Goal: Check status: Check status

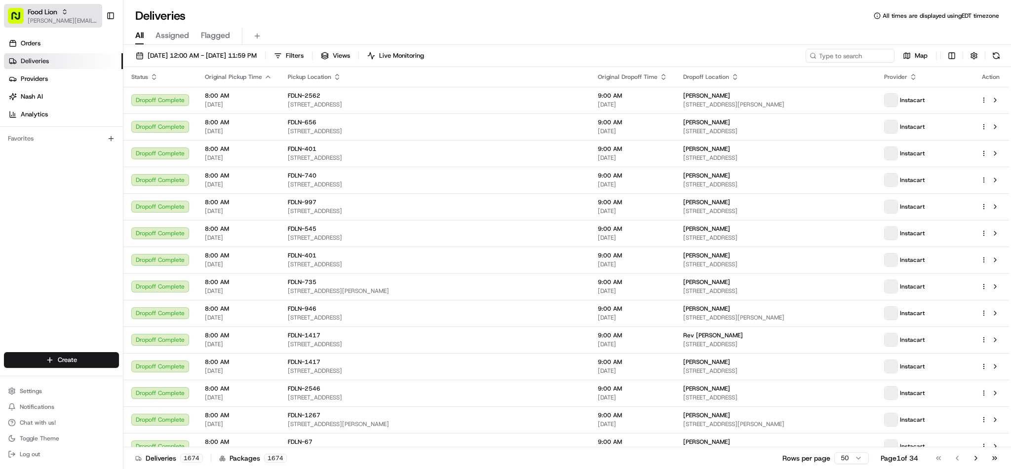
click at [70, 20] on span "[PERSON_NAME][EMAIL_ADDRESS][PERSON_NAME][DOMAIN_NAME]" at bounding box center [63, 21] width 71 height 8
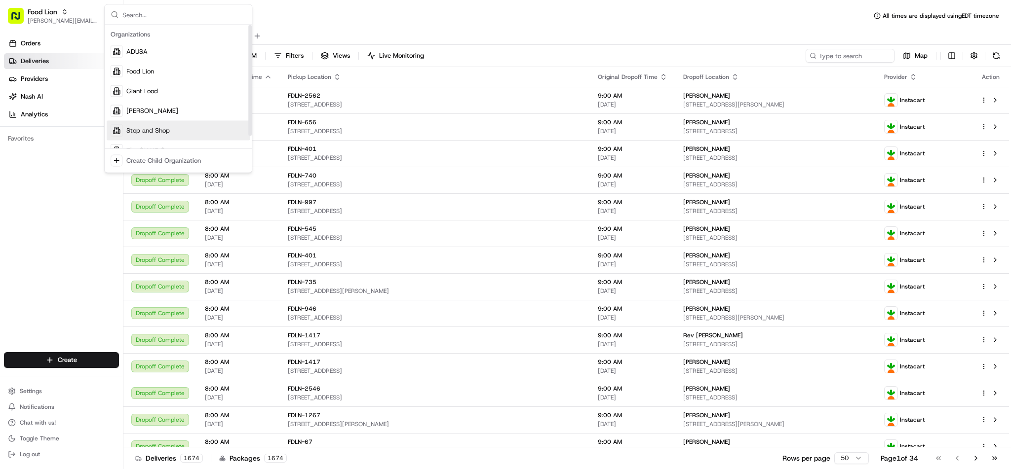
click at [146, 126] on span "Stop and Shop" at bounding box center [147, 130] width 43 height 9
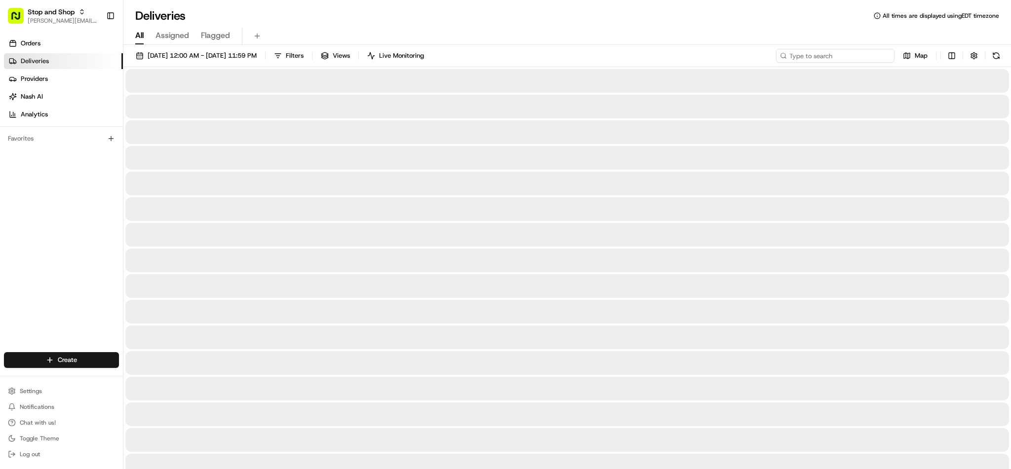
click at [874, 57] on input at bounding box center [835, 56] width 118 height 14
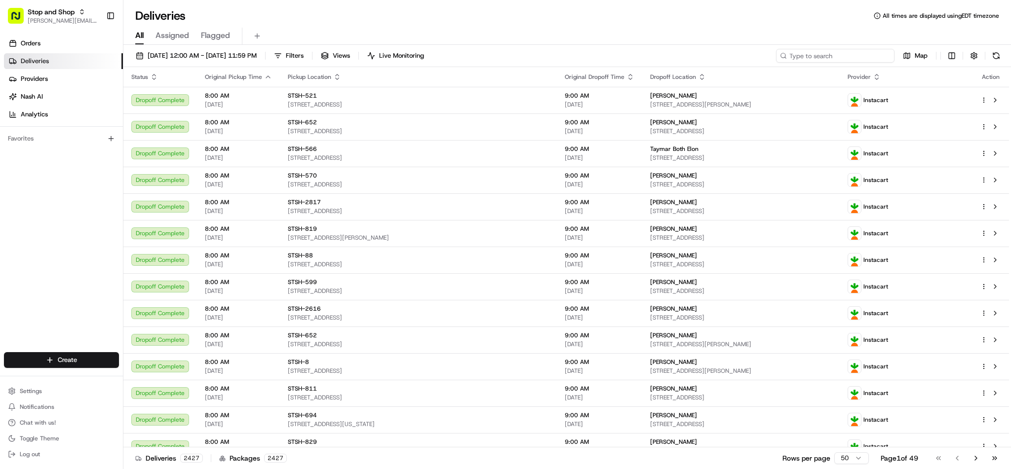
paste input "m704499441"
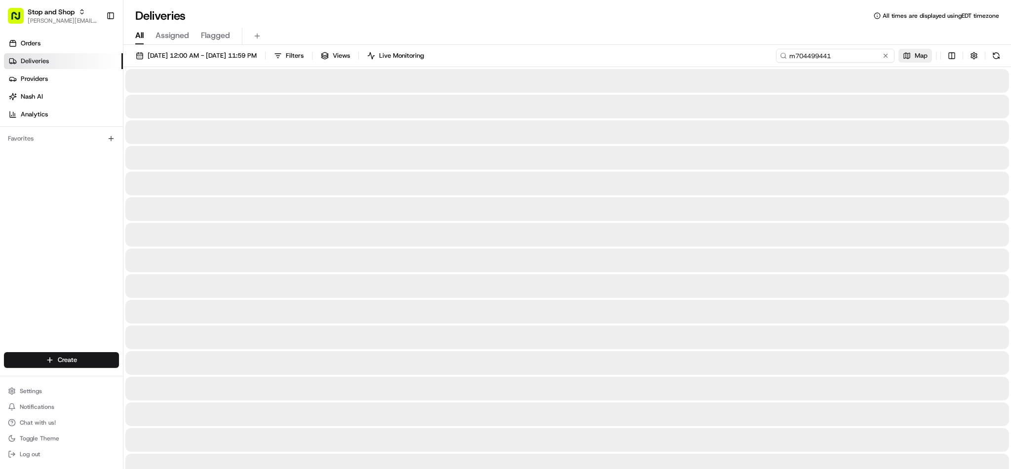
type input "m704499441"
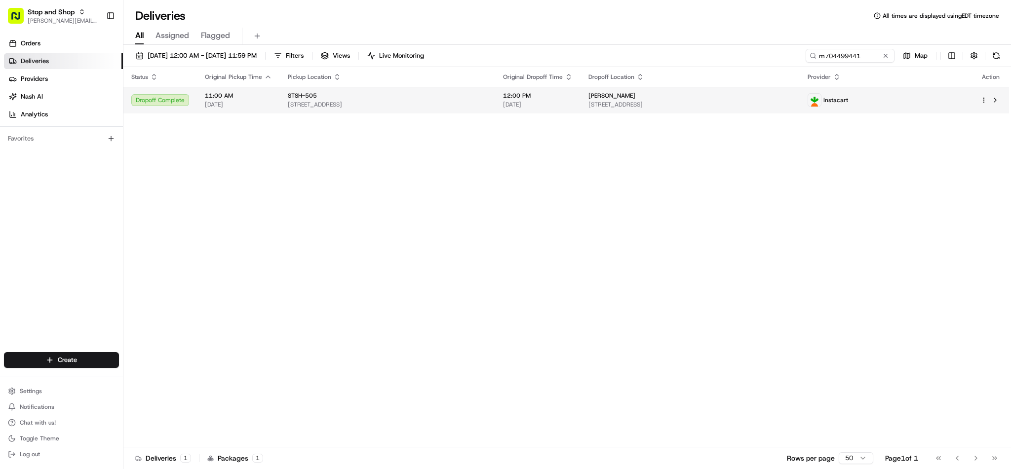
click at [140, 92] on td "Dropoff Complete" at bounding box center [160, 100] width 74 height 27
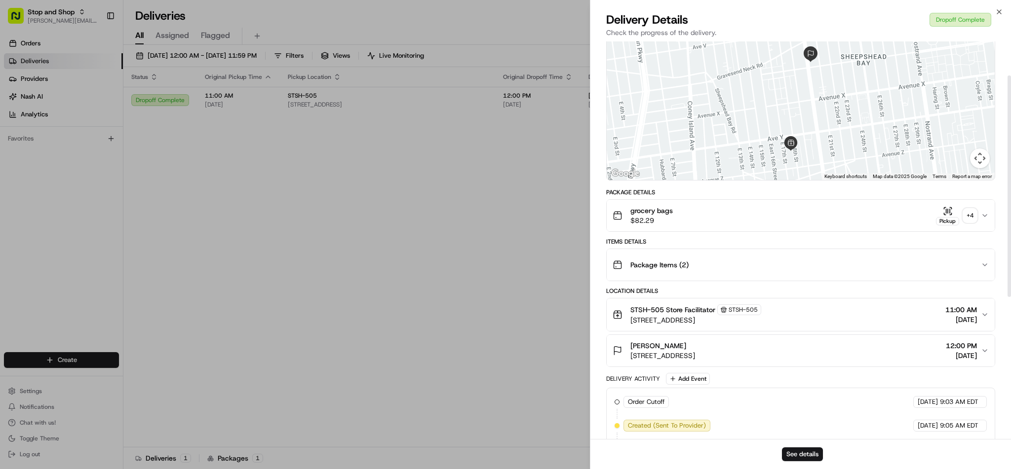
scroll to position [66, 0]
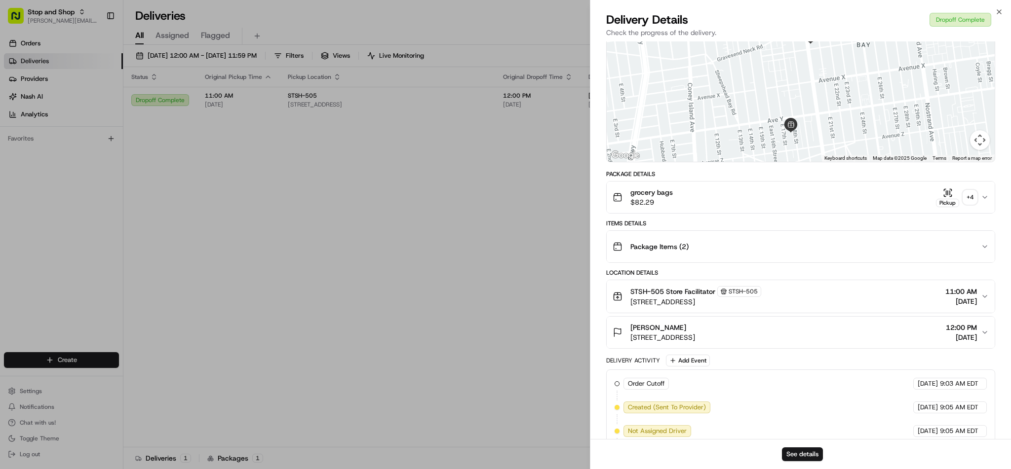
click at [817, 323] on div "[PERSON_NAME] [STREET_ADDRESS] 12:00 PM [DATE]" at bounding box center [796, 333] width 368 height 20
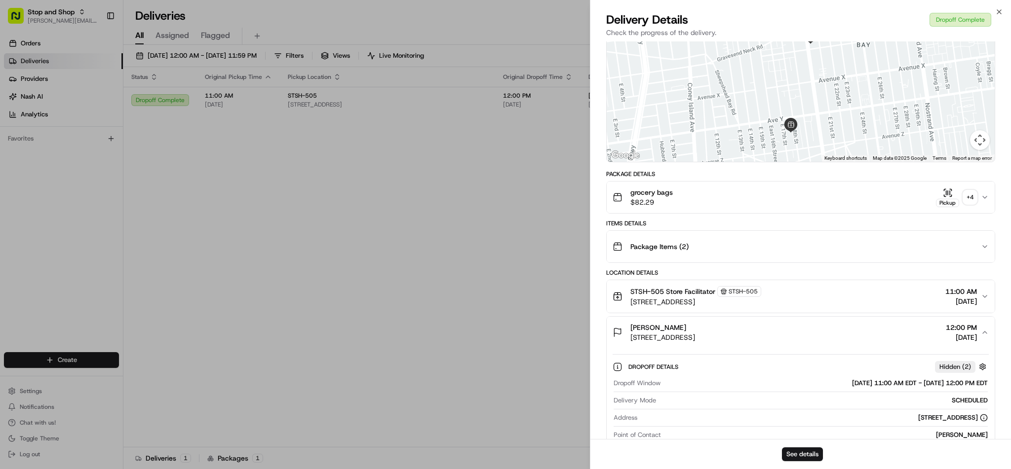
click at [906, 344] on button "[PERSON_NAME] [STREET_ADDRESS] 12:00 PM [DATE]" at bounding box center [800, 333] width 388 height 32
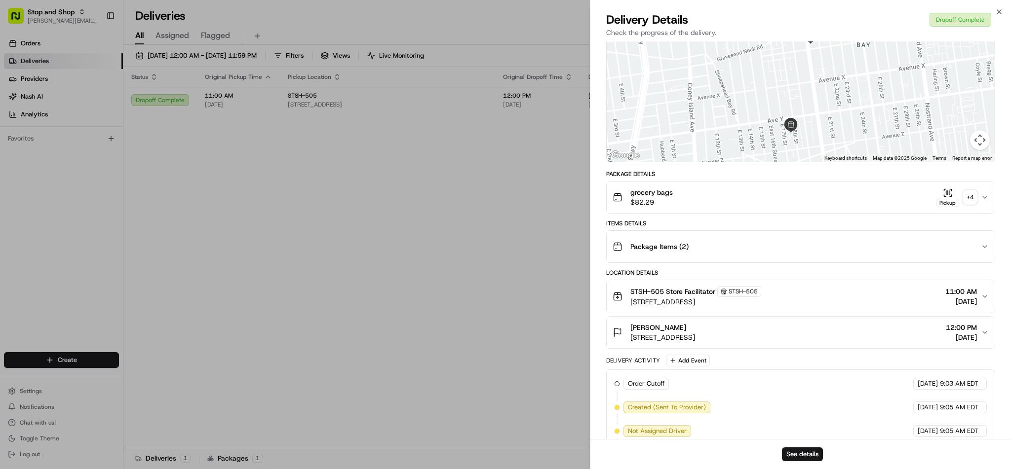
click at [906, 344] on button "[PERSON_NAME] [STREET_ADDRESS] 12:00 PM [DATE]" at bounding box center [800, 333] width 388 height 32
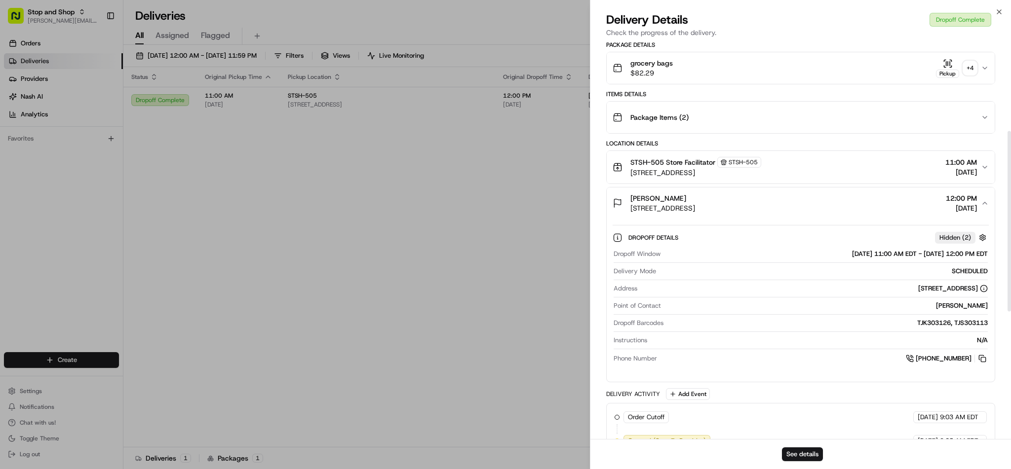
scroll to position [197, 0]
